Goal: Task Accomplishment & Management: Complete application form

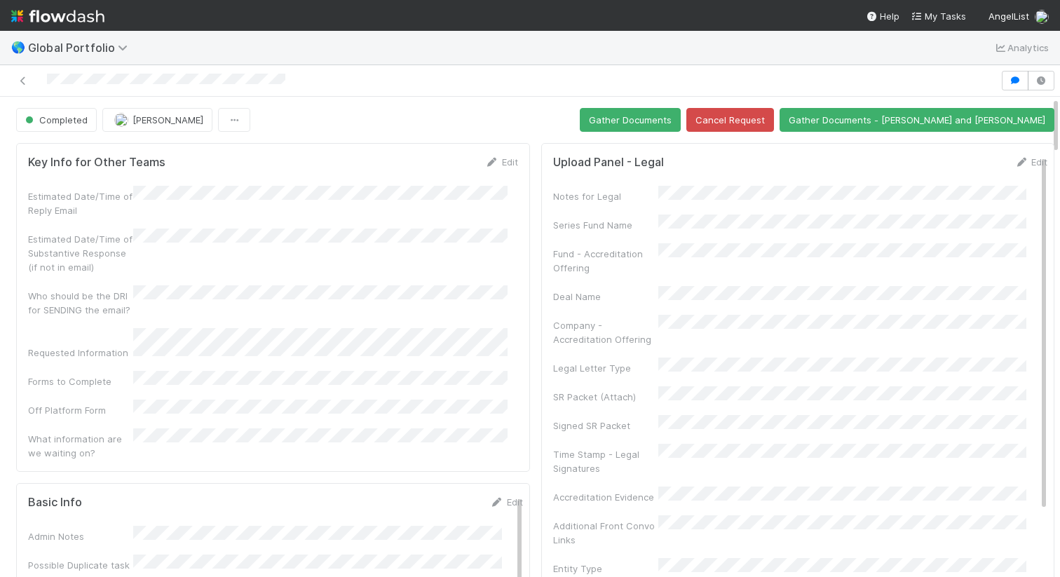
scroll to position [1071, 0]
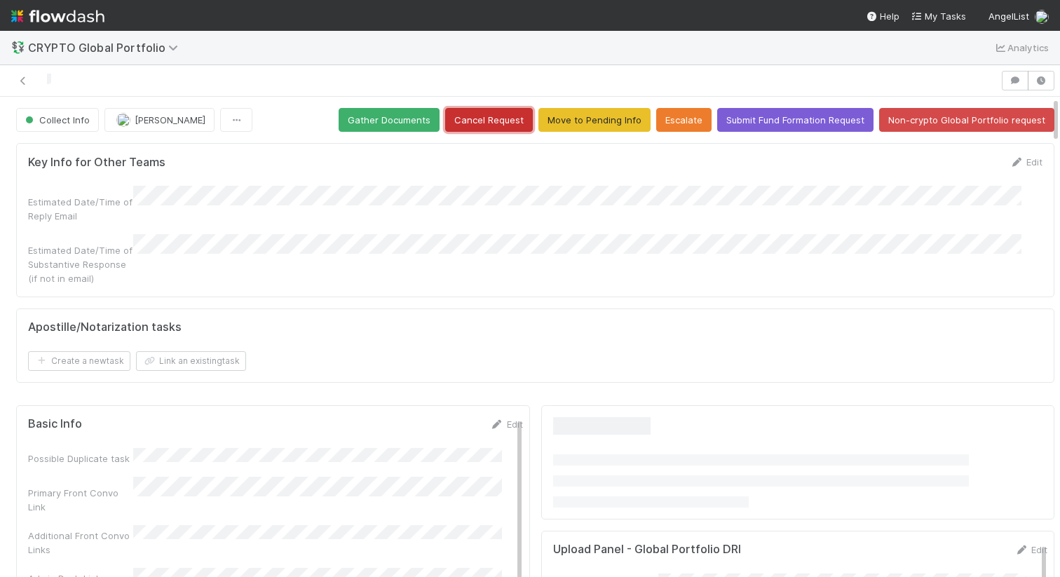
click at [478, 118] on button "Cancel Request" at bounding box center [489, 120] width 88 height 24
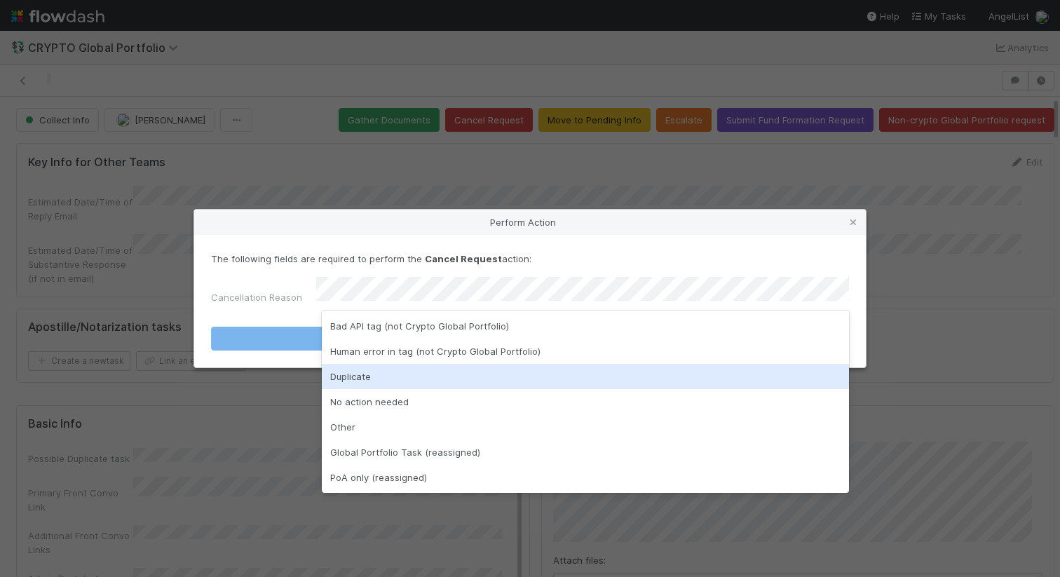
click at [438, 377] on div "Duplicate" at bounding box center [585, 376] width 527 height 25
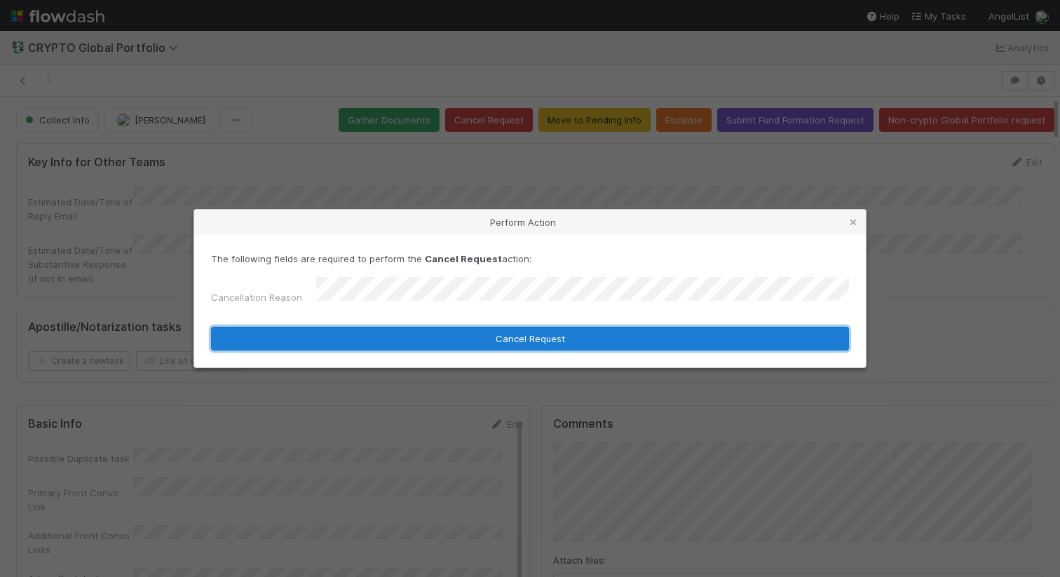
click at [488, 331] on button "Cancel Request" at bounding box center [530, 339] width 638 height 24
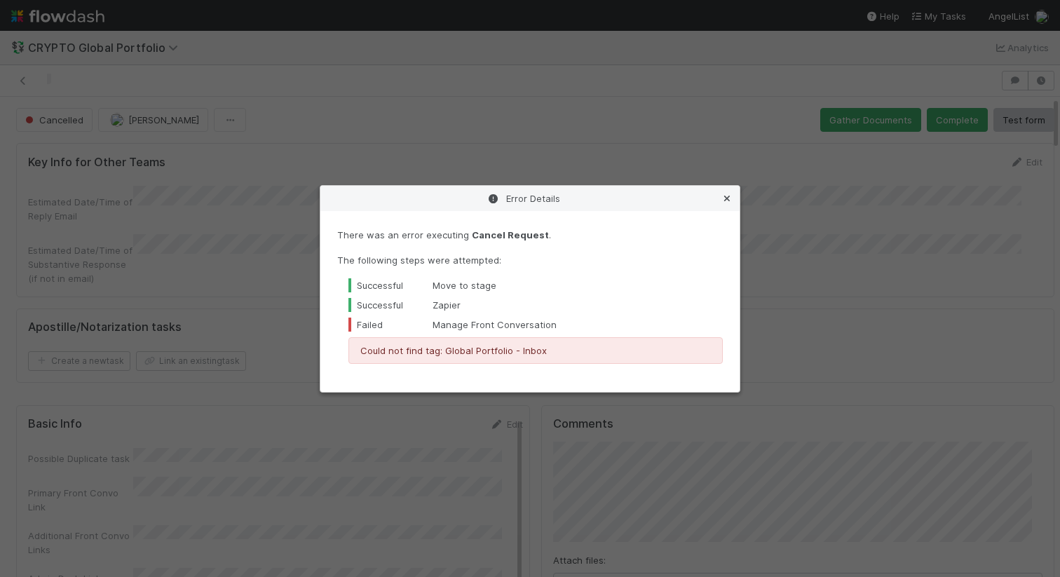
click at [732, 197] on icon at bounding box center [727, 198] width 14 height 9
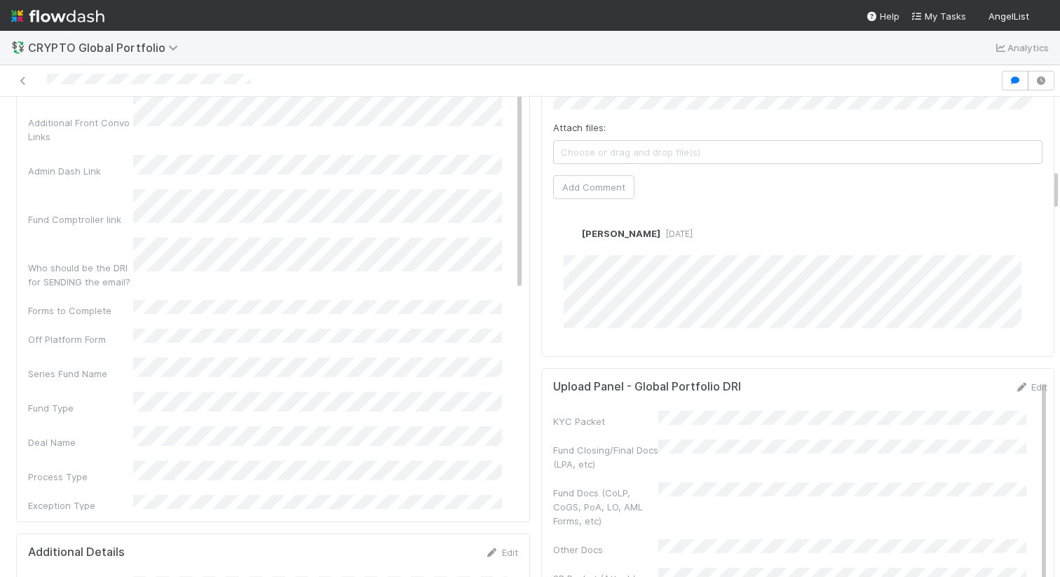
scroll to position [821, 0]
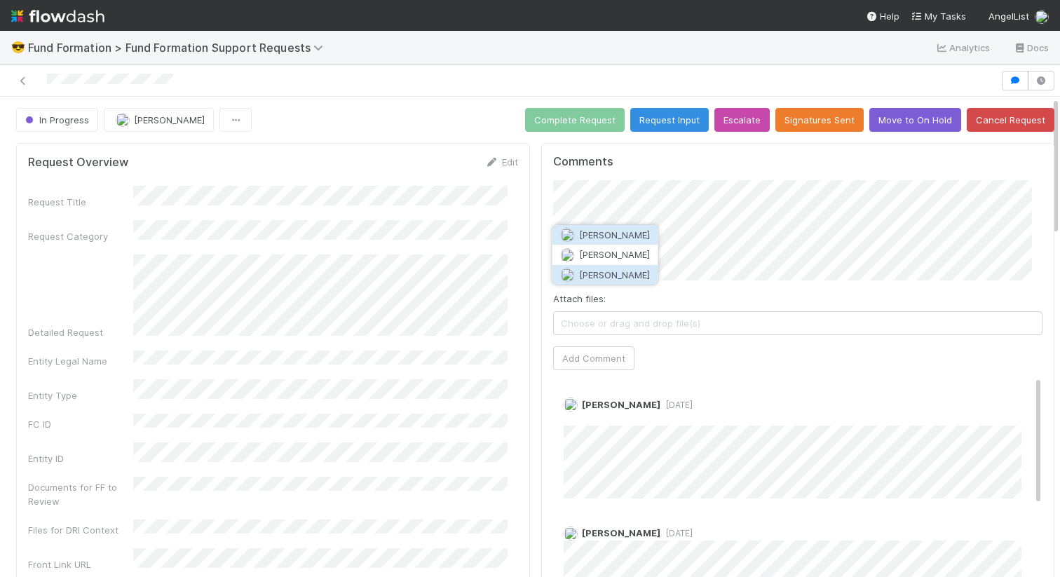
click at [610, 269] on span "Rick Segers" at bounding box center [614, 274] width 71 height 11
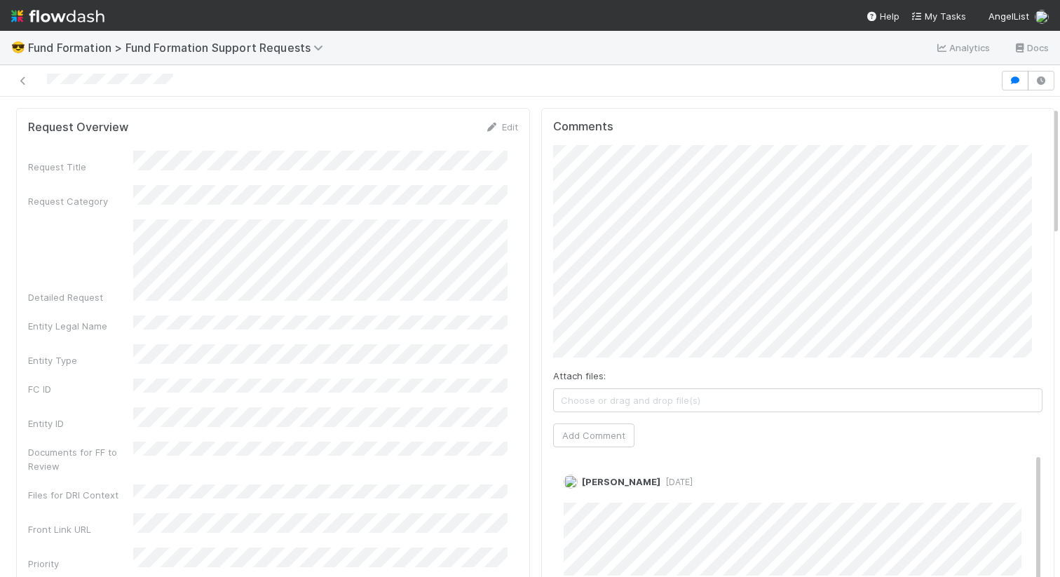
scroll to position [36, 0]
click at [592, 435] on button "Add Comment" at bounding box center [593, 434] width 81 height 24
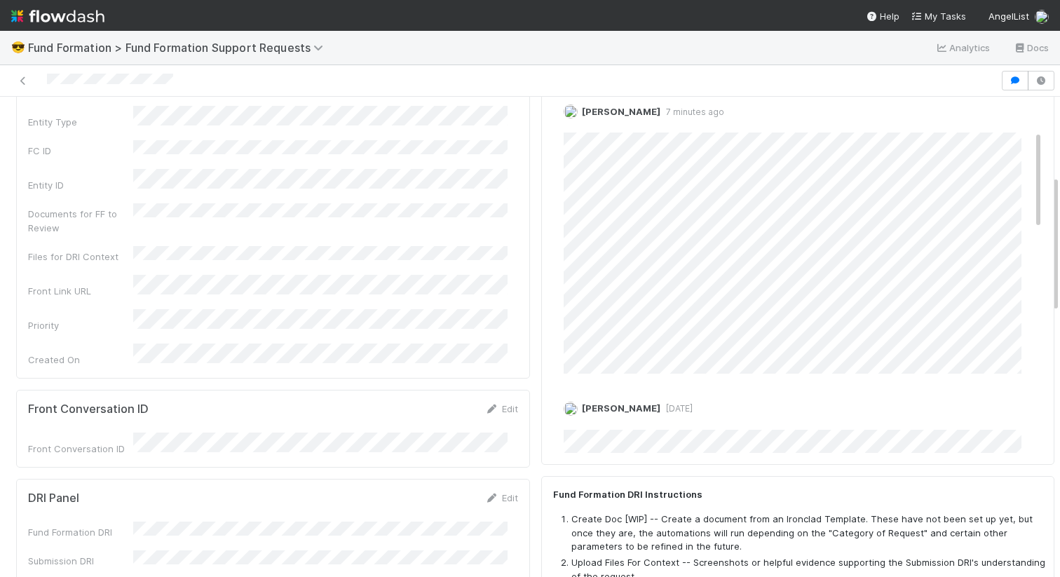
scroll to position [0, 0]
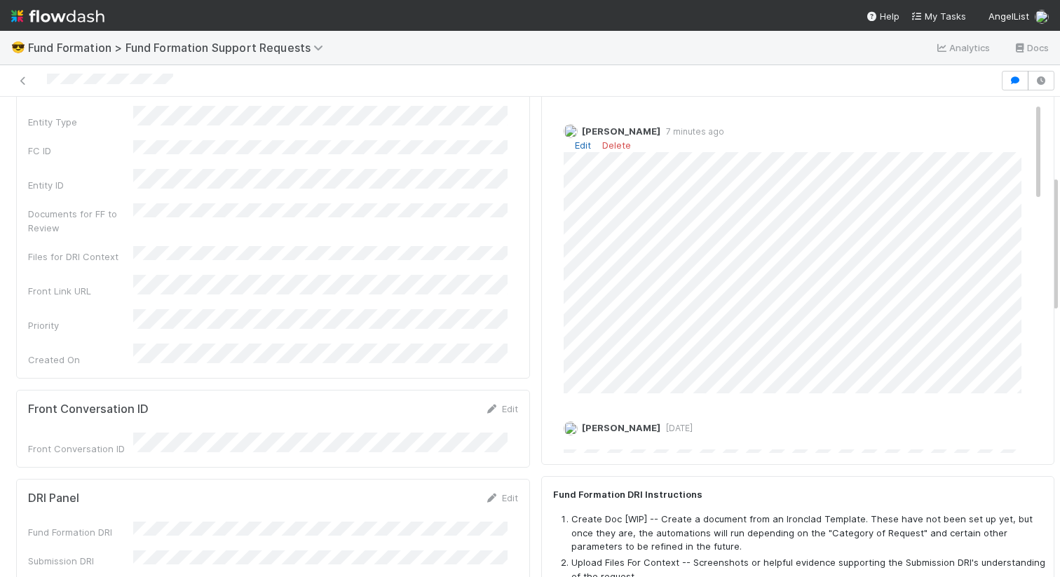
click at [577, 144] on link "Edit" at bounding box center [583, 145] width 16 height 11
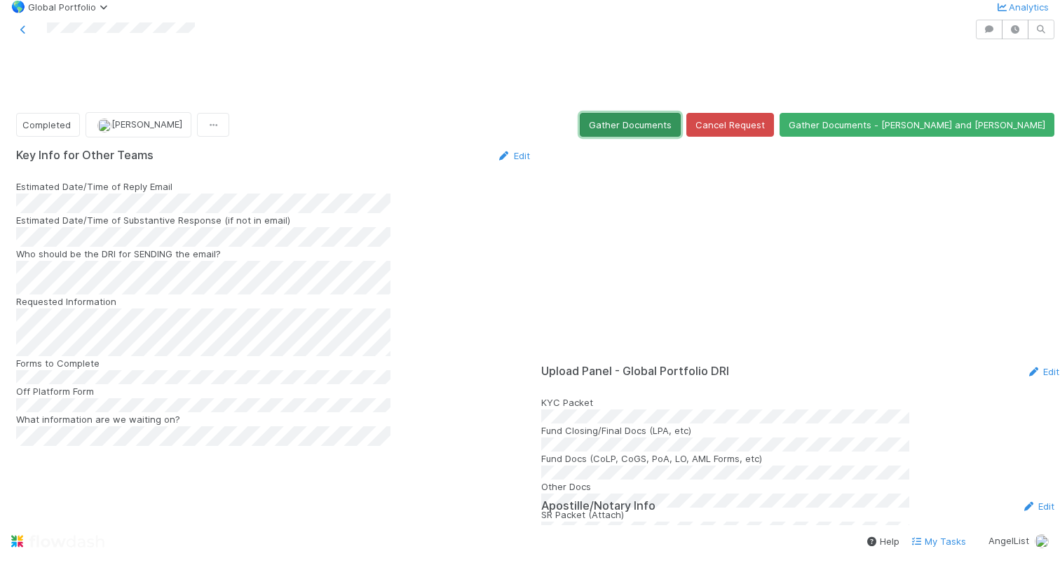
click at [681, 118] on button "Gather Documents" at bounding box center [630, 125] width 101 height 24
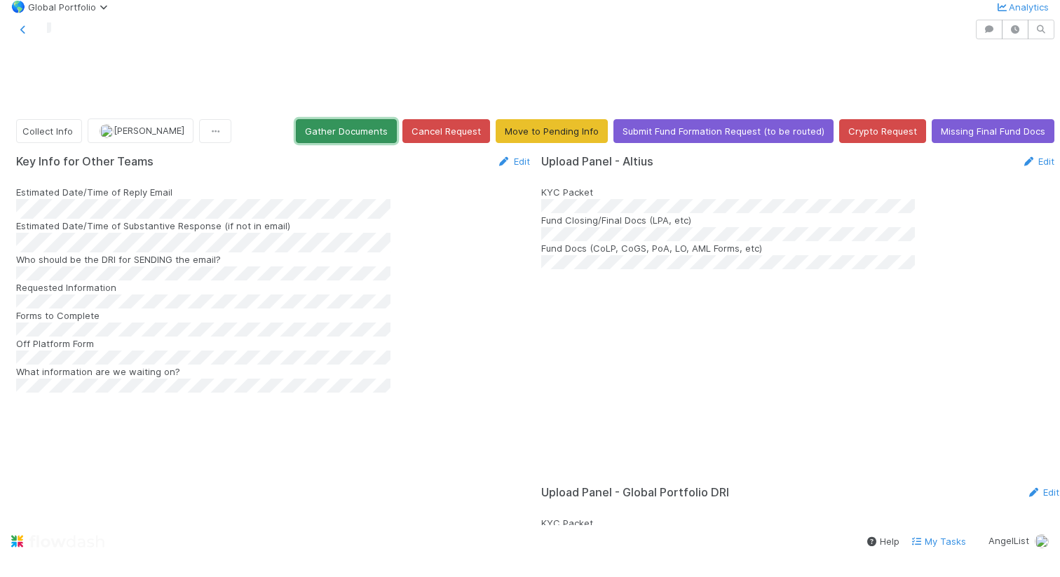
click at [358, 122] on button "Gather Documents" at bounding box center [346, 131] width 101 height 24
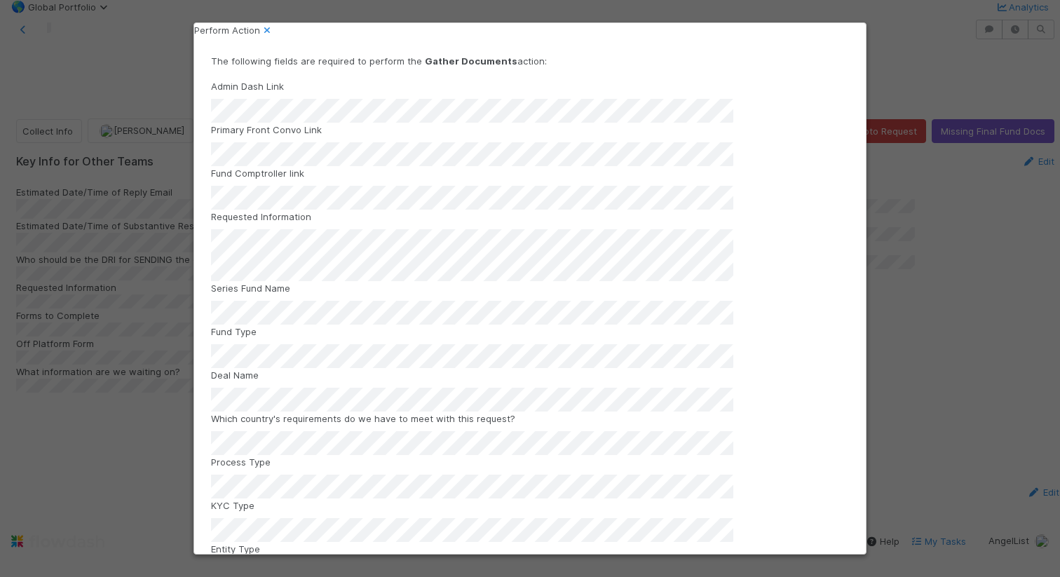
click at [294, 245] on div "Requested Information" at bounding box center [530, 246] width 638 height 72
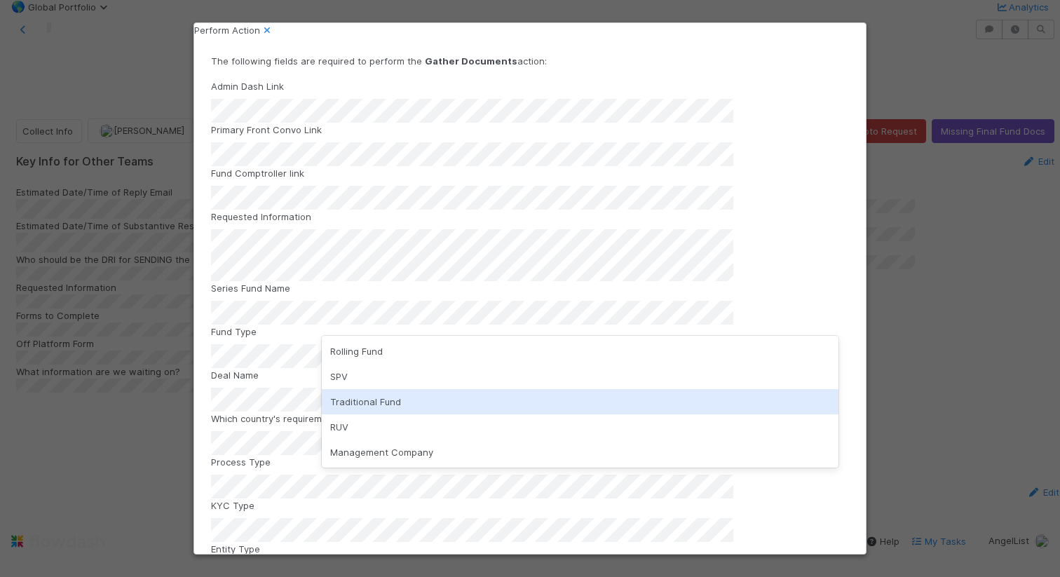
click at [353, 400] on div "Traditional Fund" at bounding box center [580, 401] width 517 height 25
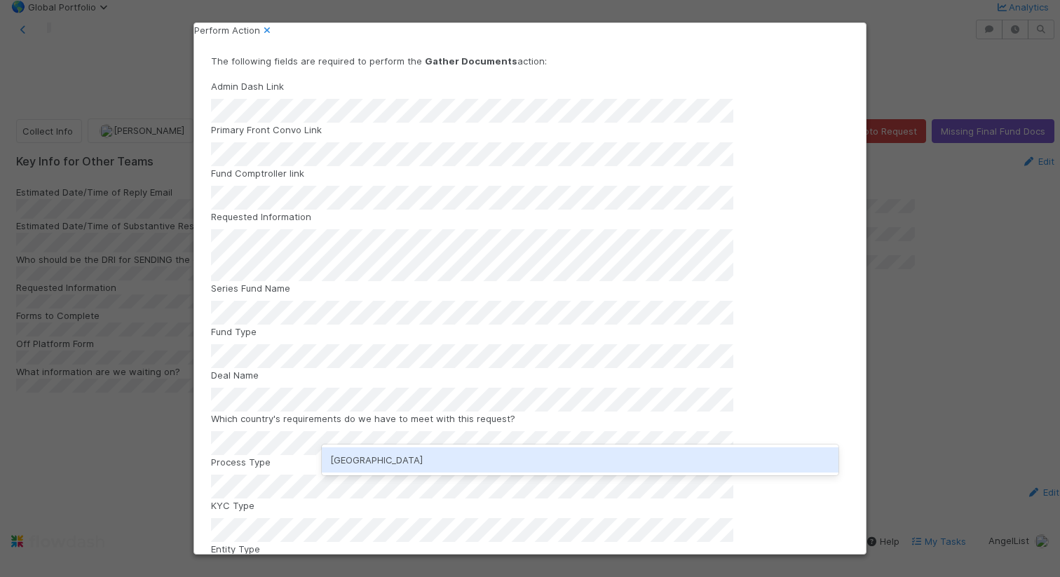
click at [501, 458] on div "Kenya" at bounding box center [580, 459] width 517 height 25
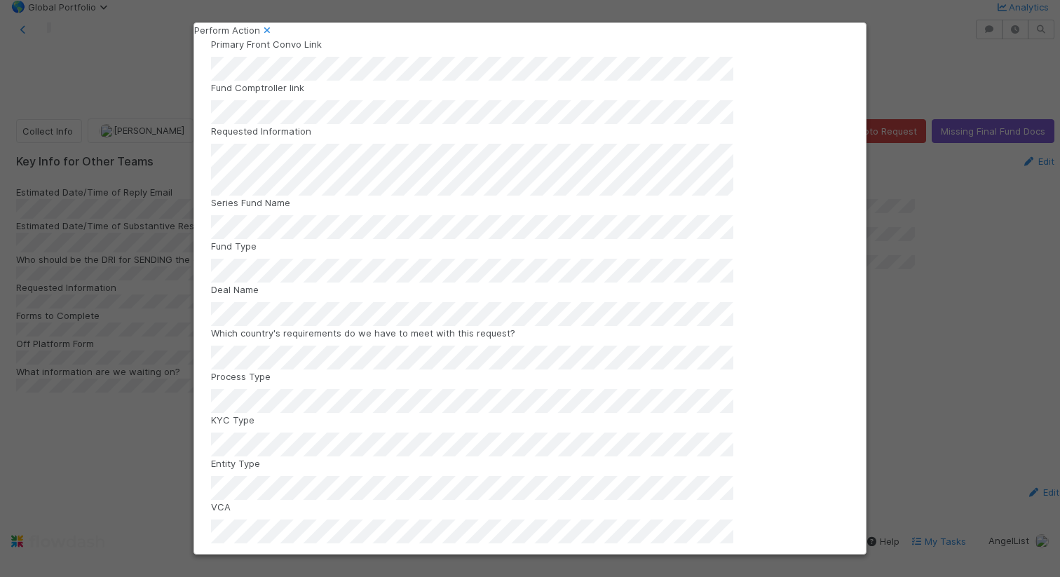
scroll to position [86, 0]
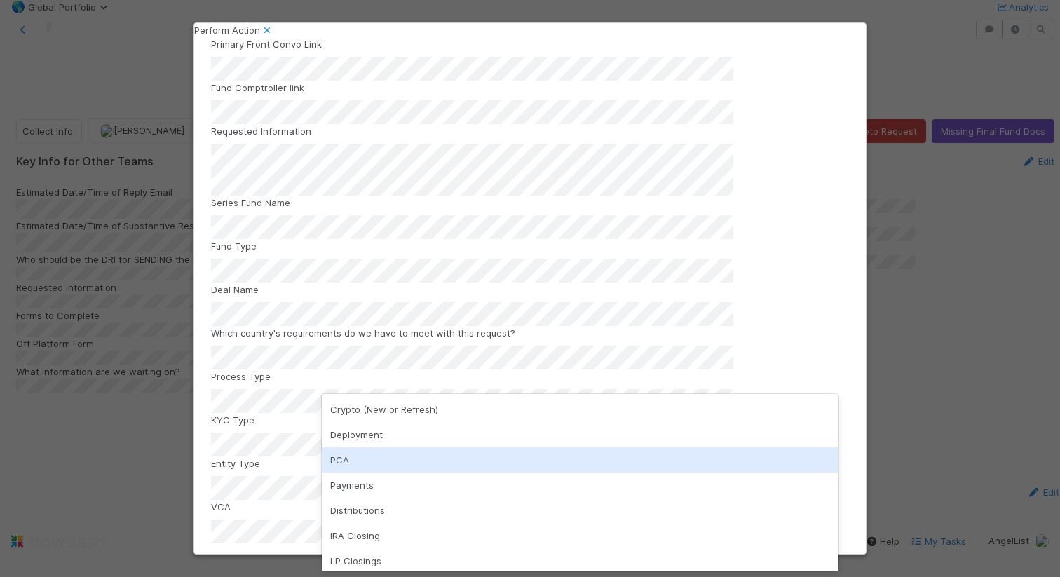
click at [557, 449] on div "PCA" at bounding box center [580, 459] width 517 height 25
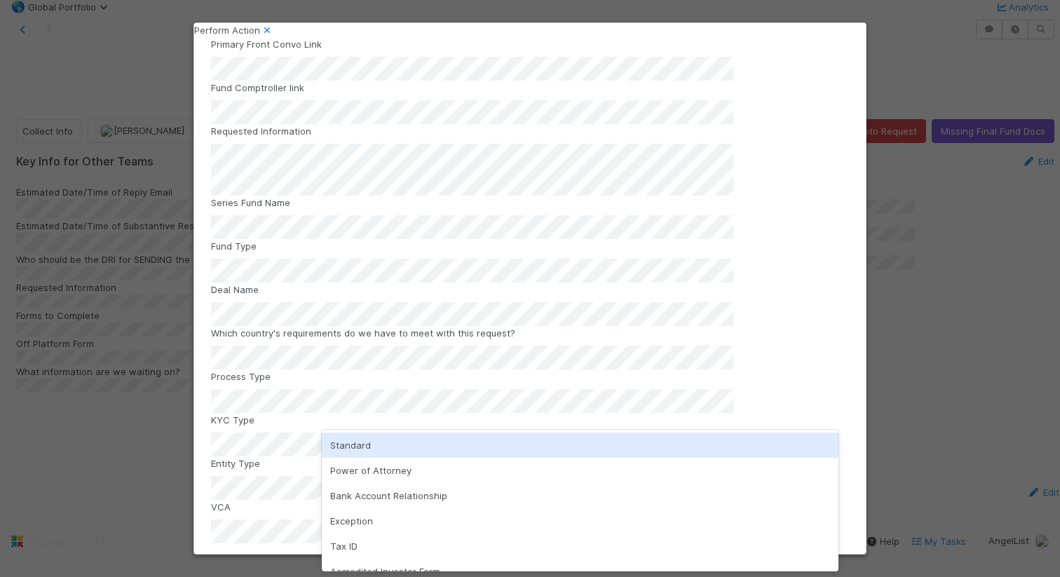
click at [565, 435] on div "Standard" at bounding box center [580, 445] width 517 height 25
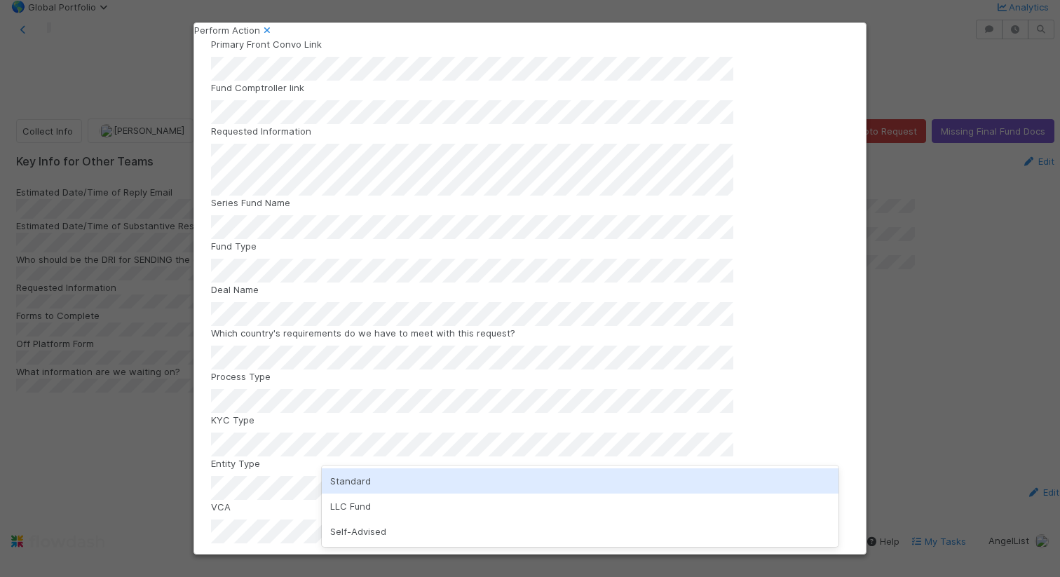
click at [560, 469] on div "Standard" at bounding box center [580, 480] width 517 height 25
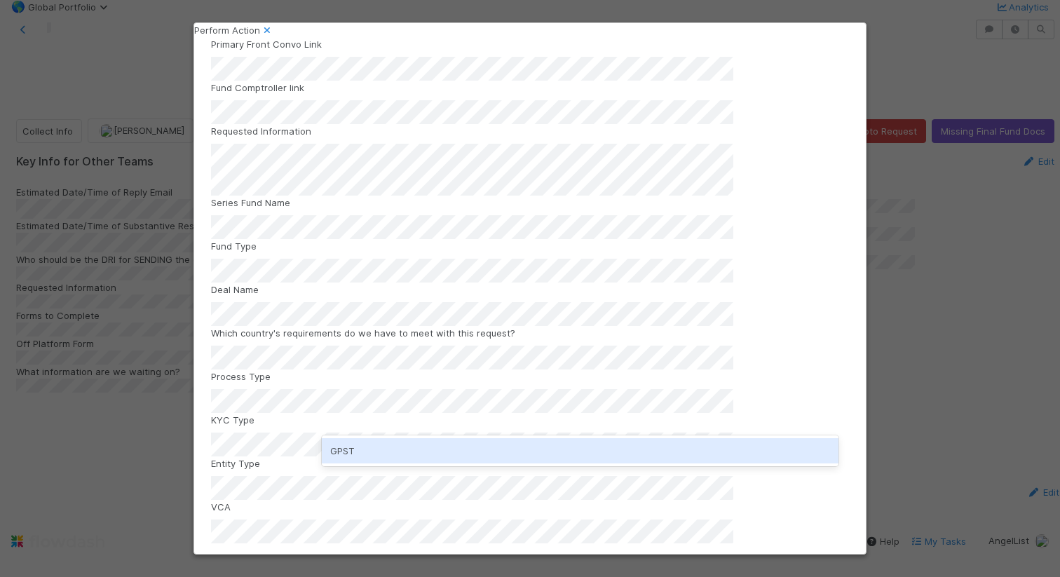
click at [592, 456] on div "GPST" at bounding box center [580, 450] width 517 height 25
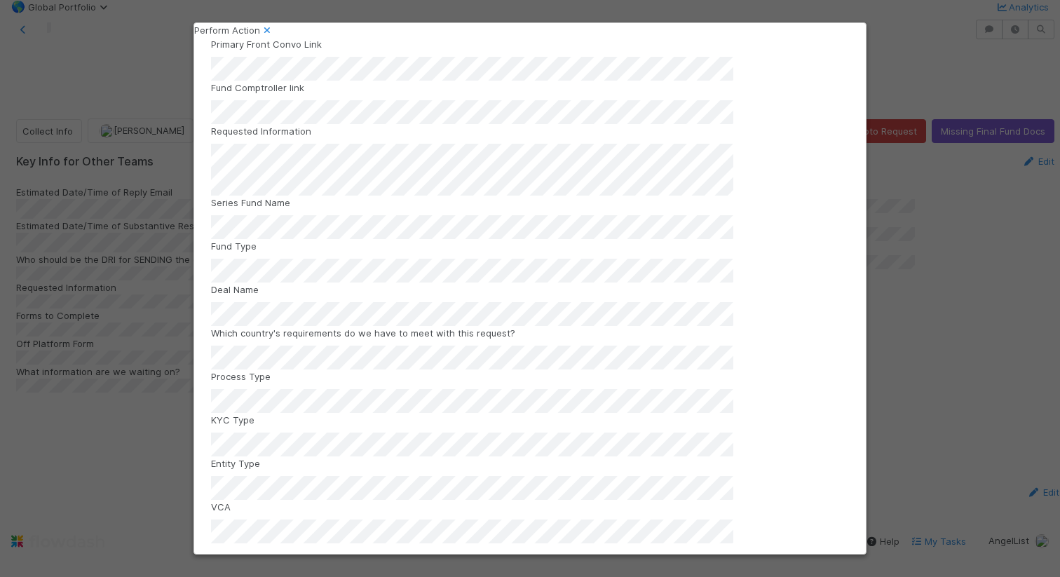
click at [597, 560] on button "Gather Documents" at bounding box center [530, 572] width 638 height 24
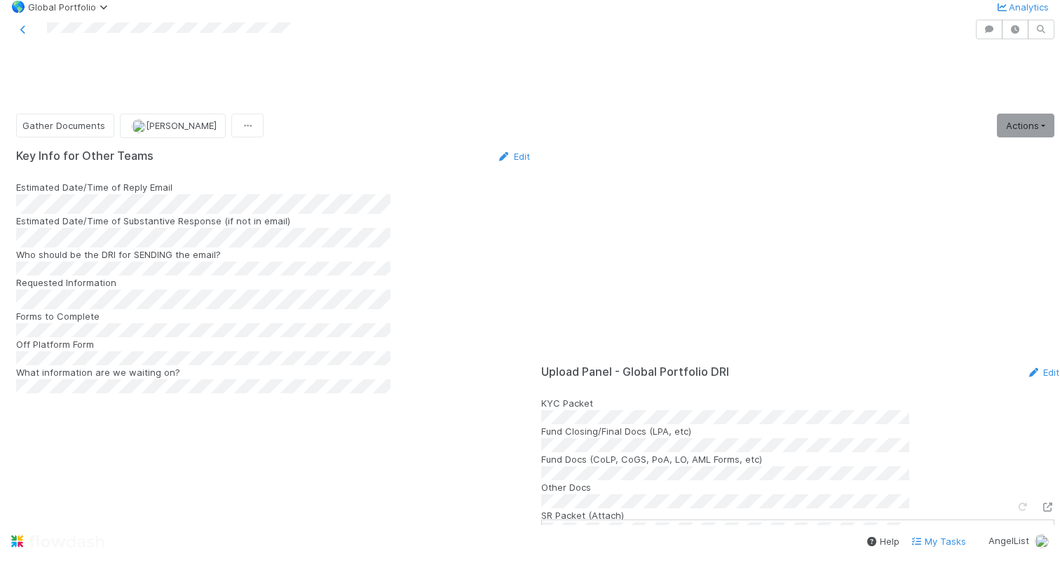
scroll to position [0, 0]
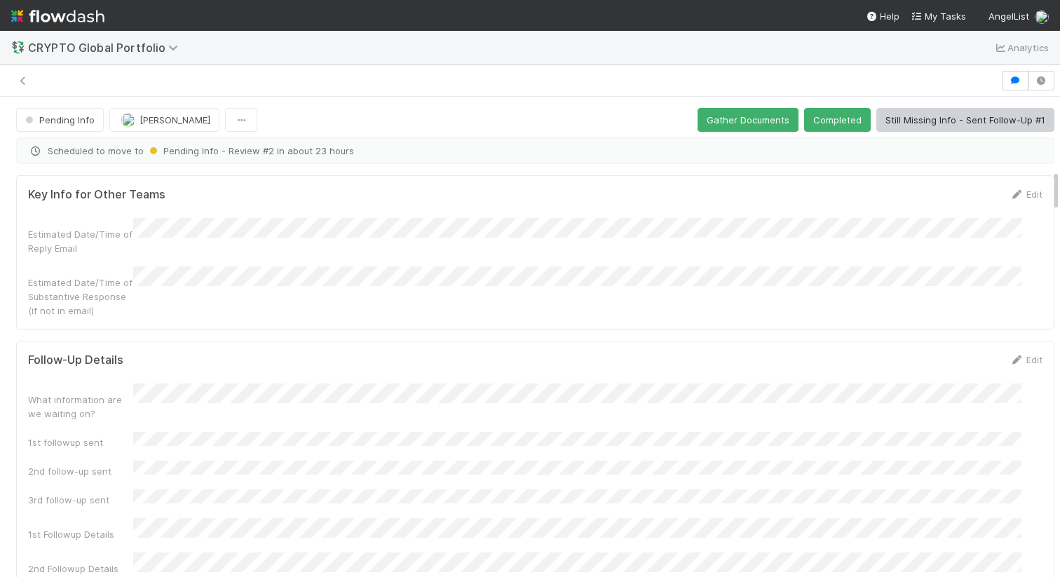
scroll to position [821, 0]
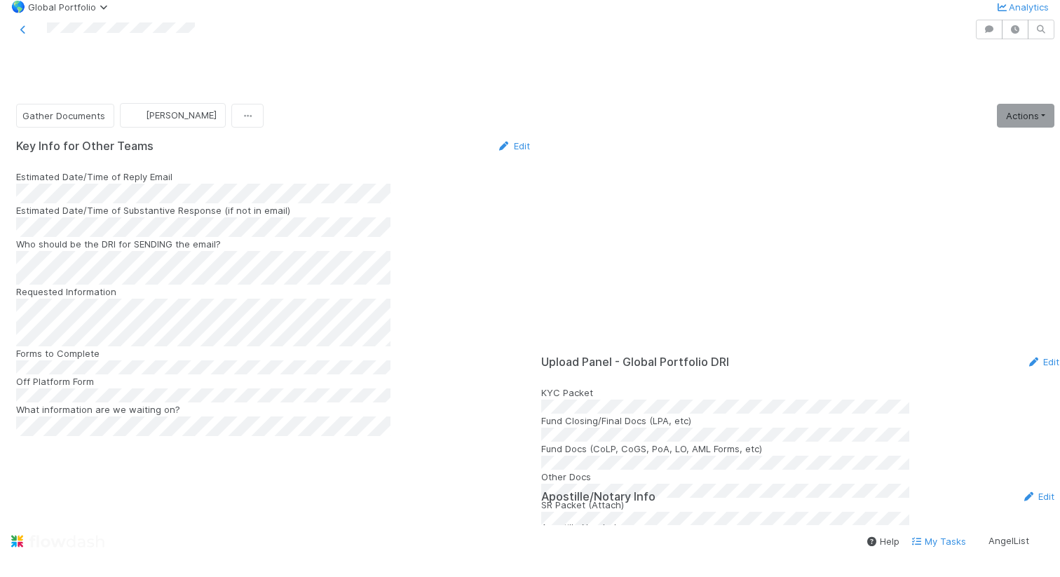
scroll to position [307, 0]
click at [997, 126] on link "Actions" at bounding box center [1025, 116] width 57 height 24
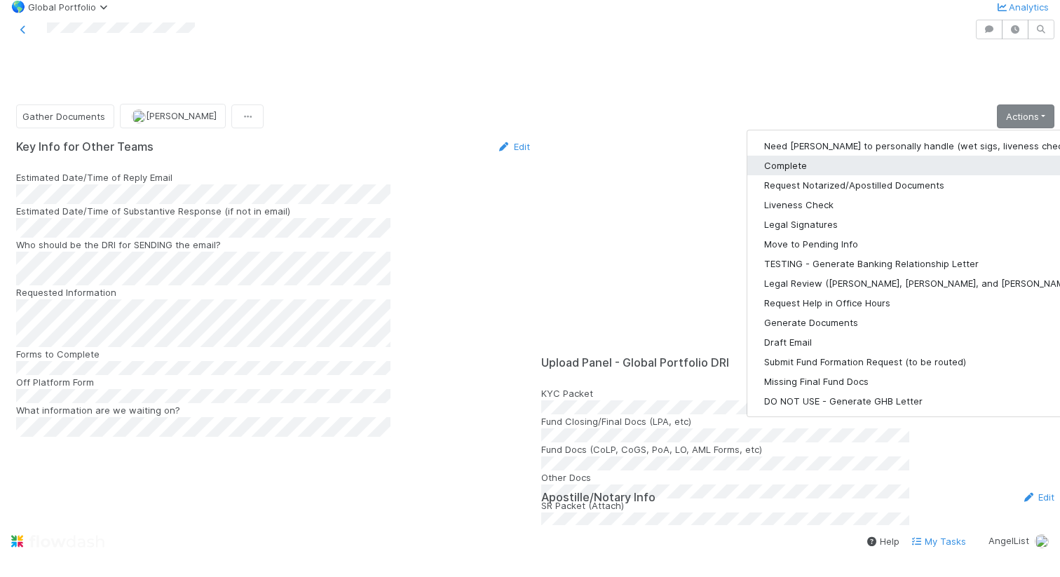
click at [851, 172] on button "Complete" at bounding box center [929, 166] width 365 height 20
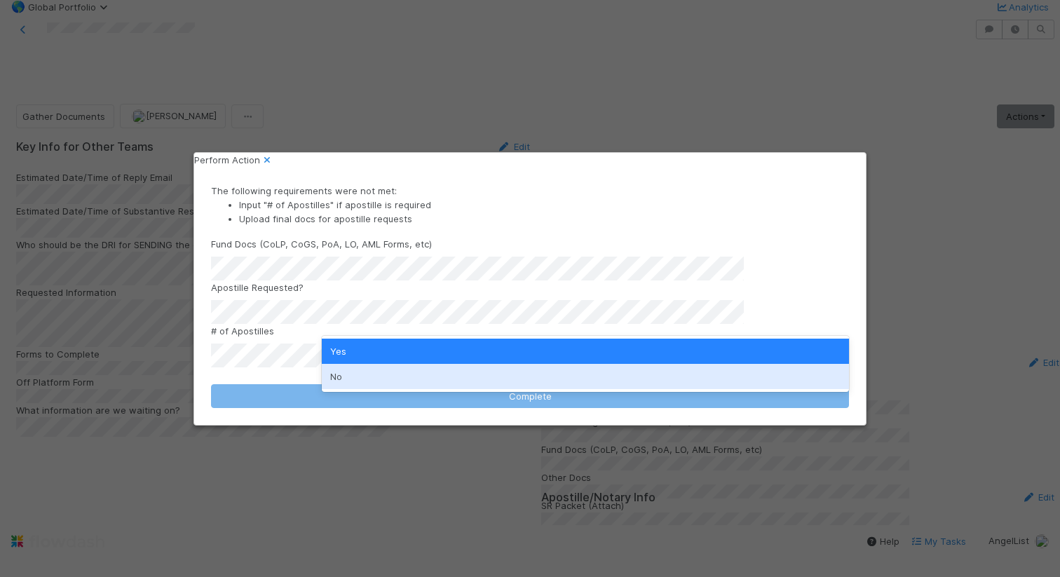
click at [611, 375] on div "No" at bounding box center [585, 376] width 527 height 25
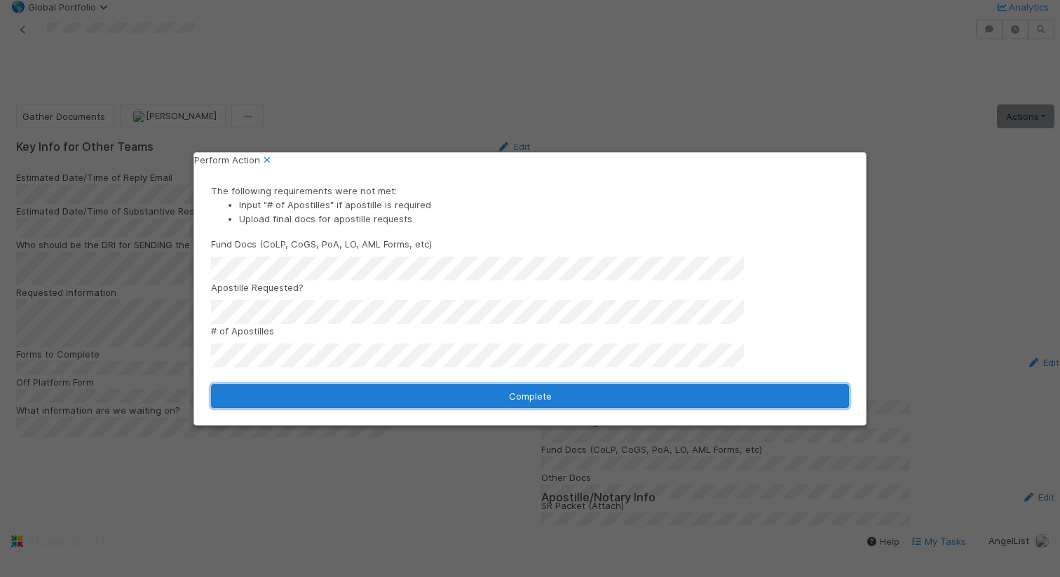
click at [611, 395] on button "Complete" at bounding box center [530, 396] width 638 height 24
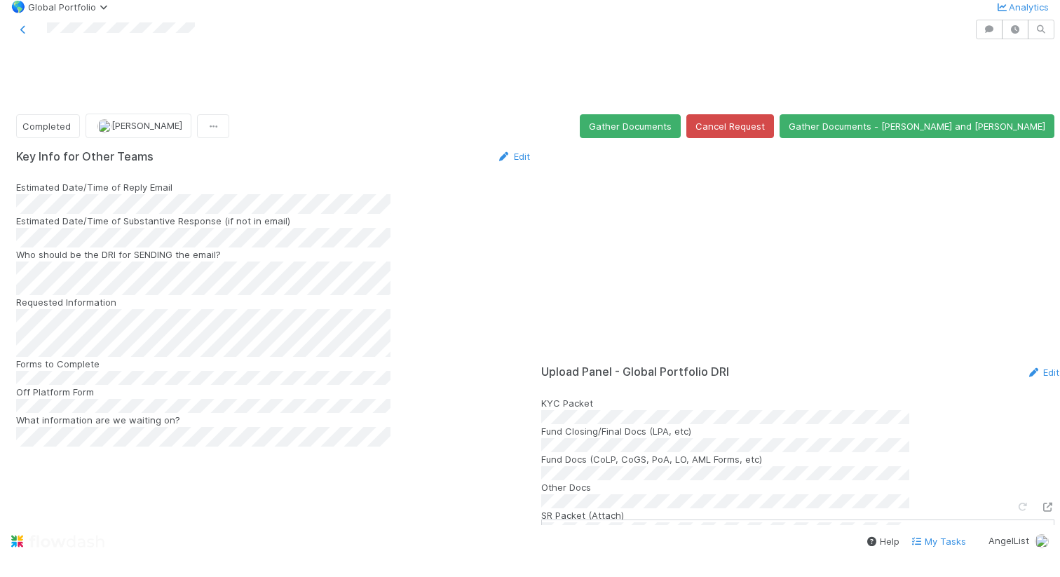
scroll to position [238, 0]
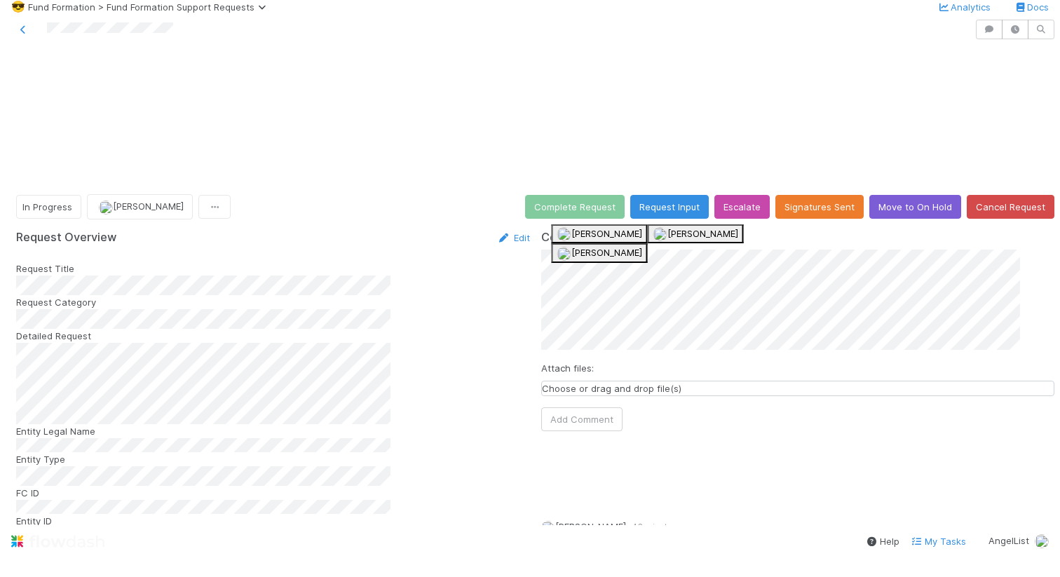
click at [612, 258] on span "[PERSON_NAME]" at bounding box center [606, 252] width 71 height 11
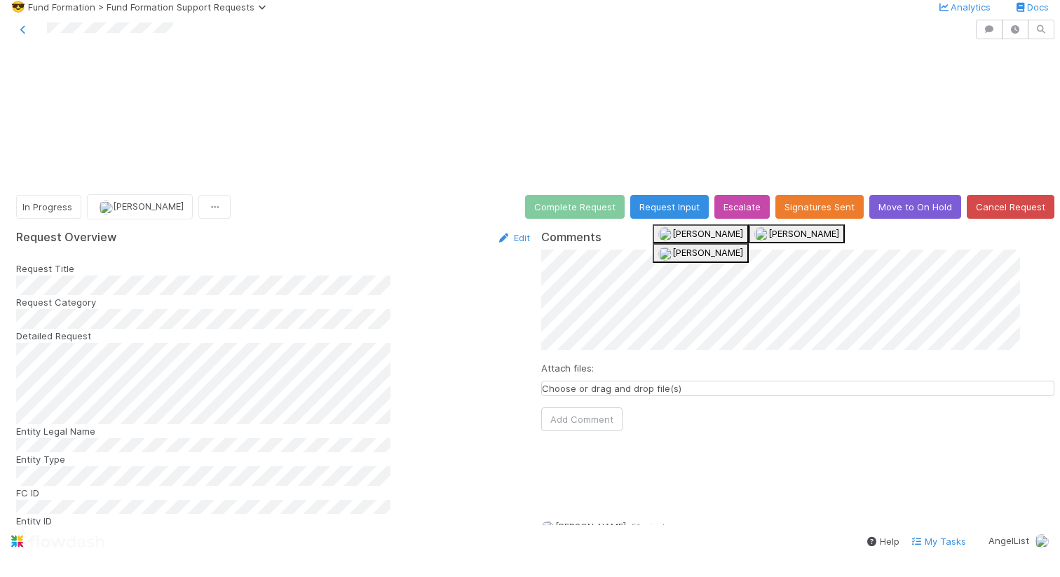
click at [710, 258] on span "[PERSON_NAME]" at bounding box center [707, 252] width 71 height 11
click at [541, 231] on div "Comments Attach files: Choose or drag and drop file(s) Add Comment Rick Segers …" at bounding box center [798, 509] width 514 height 557
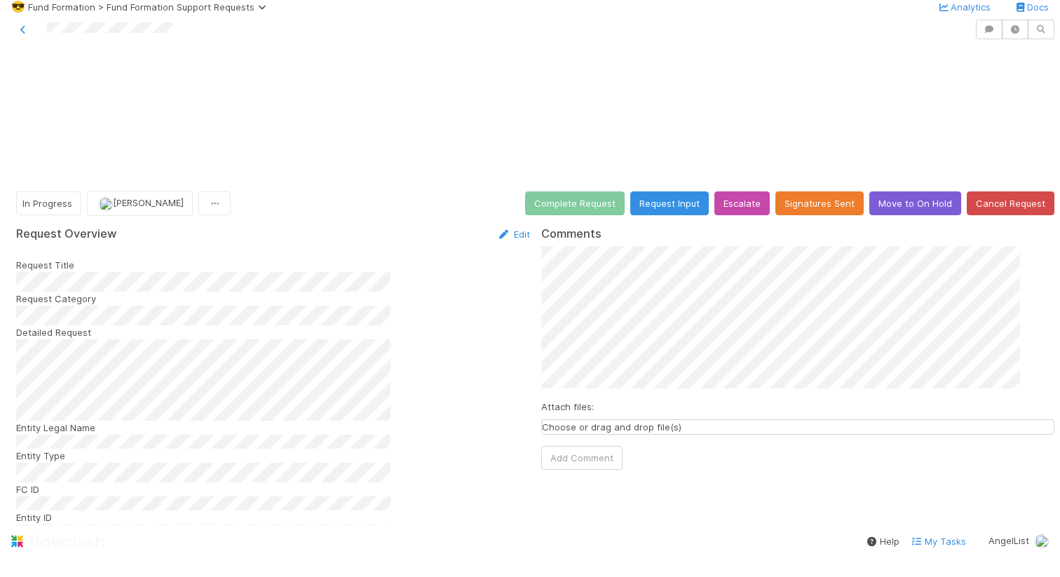
scroll to position [125, 0]
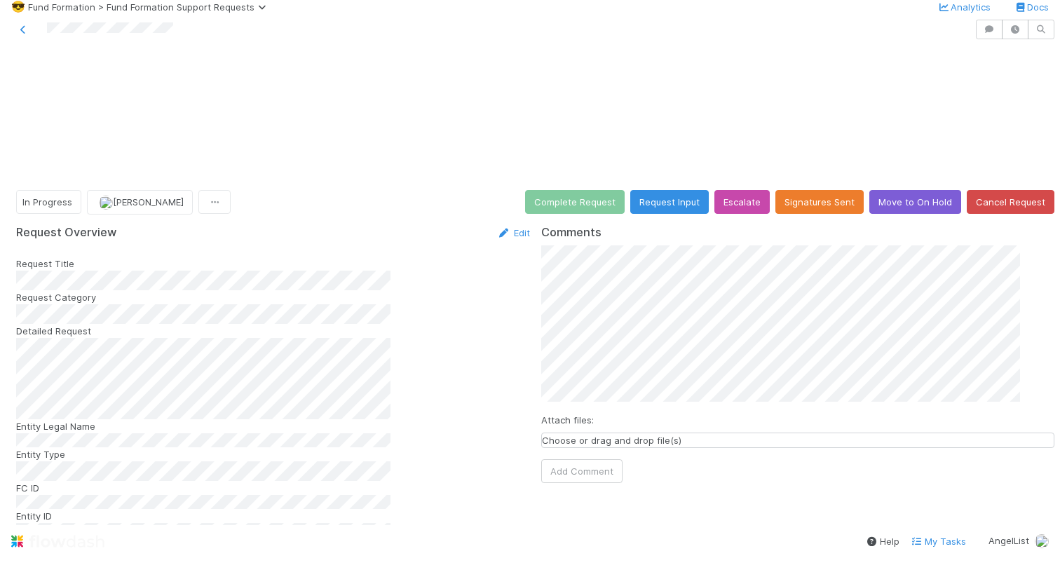
click at [957, 245] on div "Attach files: Choose or drag and drop file(s) Add Comment" at bounding box center [798, 364] width 514 height 238
click at [566, 445] on button "Add Comment" at bounding box center [581, 457] width 81 height 24
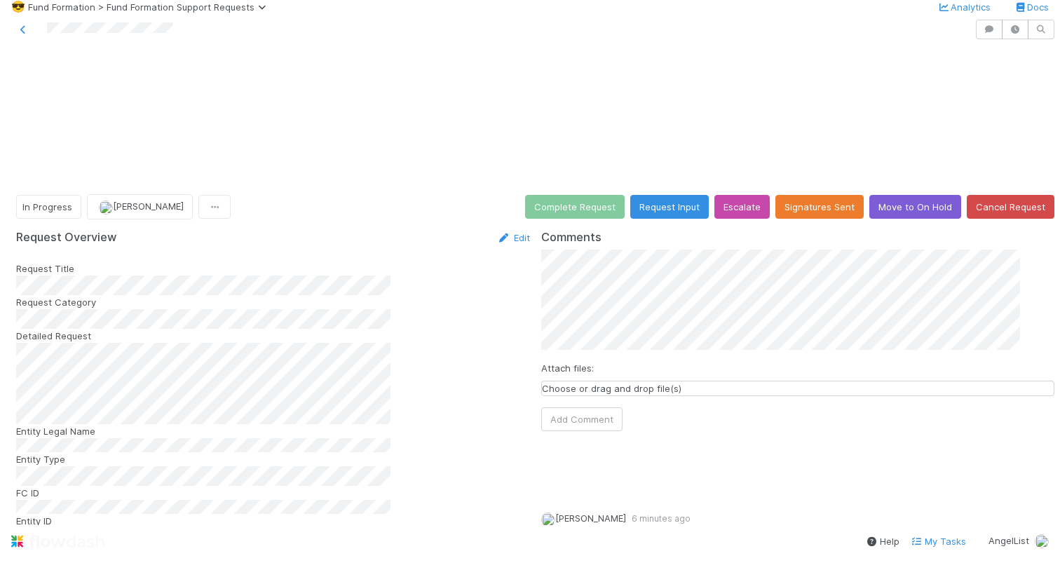
scroll to position [0, 0]
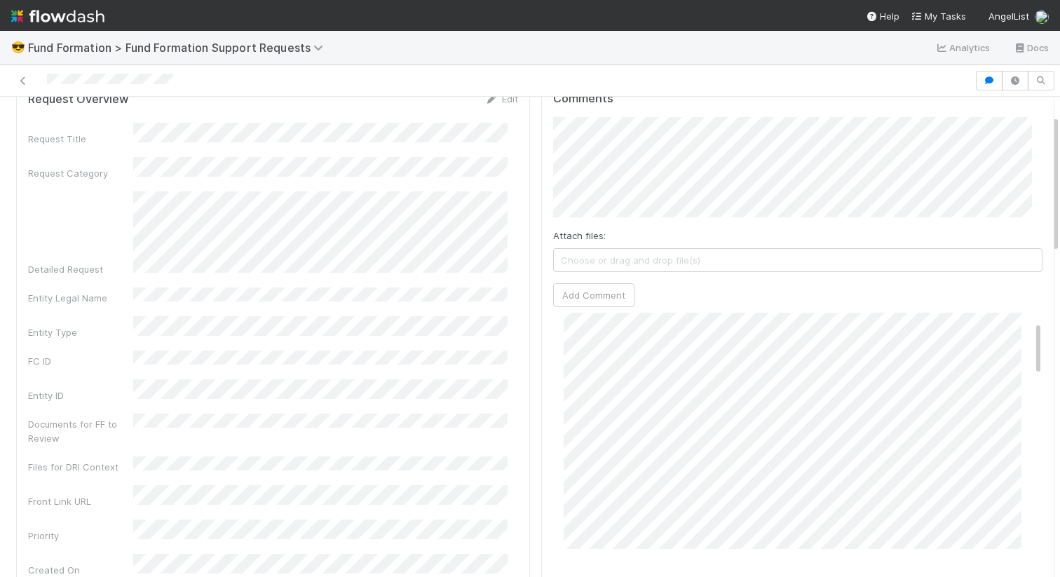
scroll to position [50, 0]
